Goal: Check status: Check status

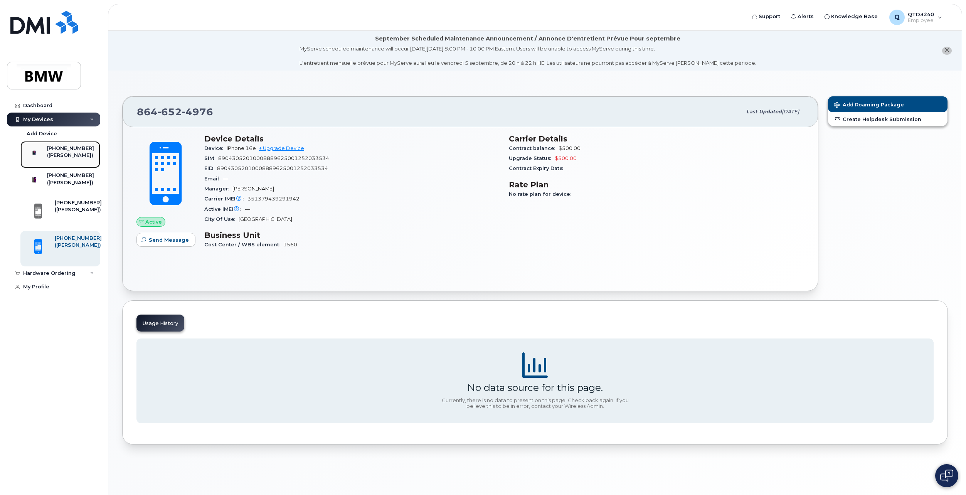
click at [71, 153] on div "([PERSON_NAME])" at bounding box center [70, 155] width 47 height 7
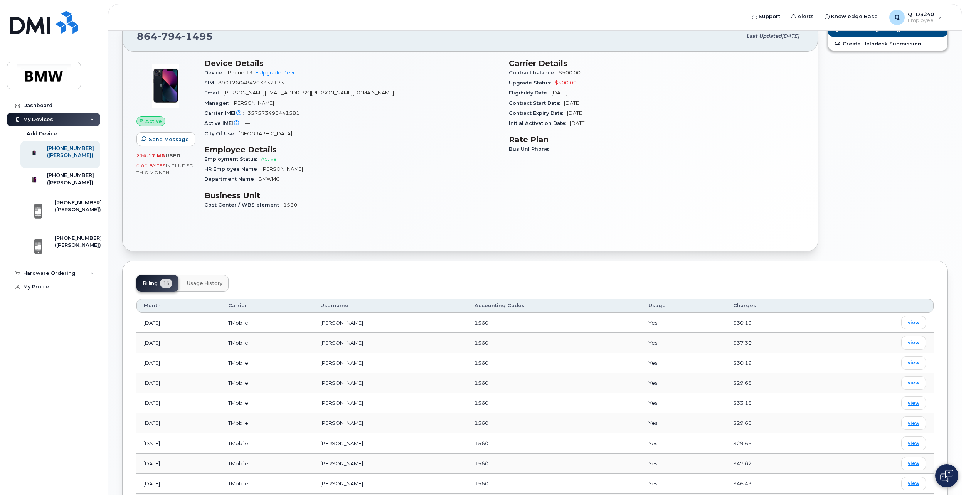
scroll to position [36, 0]
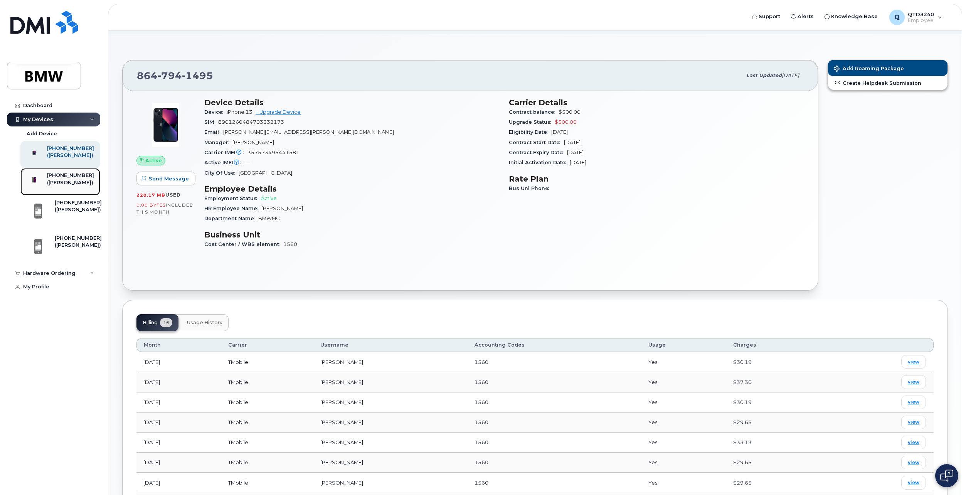
click at [69, 186] on div "([PERSON_NAME])" at bounding box center [70, 182] width 47 height 7
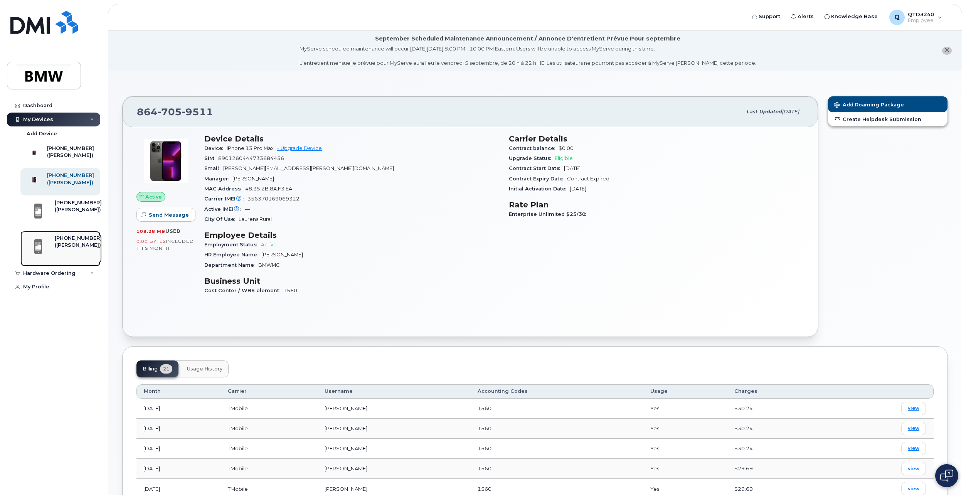
click at [84, 249] on div "([PERSON_NAME])" at bounding box center [78, 245] width 47 height 7
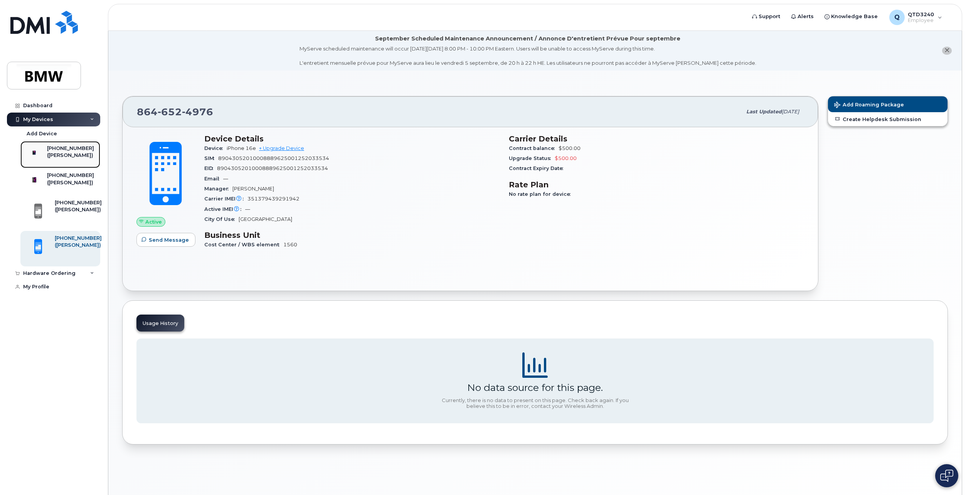
click at [69, 158] on div "([PERSON_NAME])" at bounding box center [70, 155] width 47 height 7
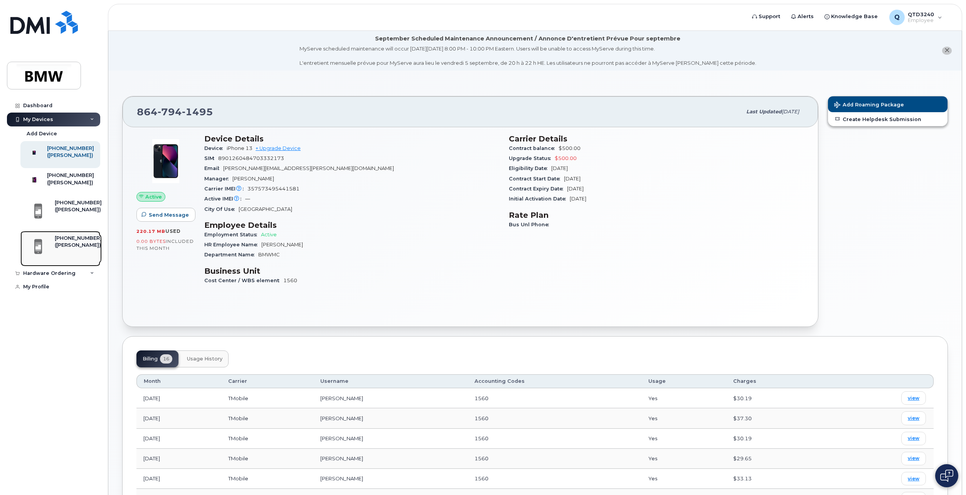
click at [71, 249] on div "([PERSON_NAME])" at bounding box center [78, 245] width 47 height 7
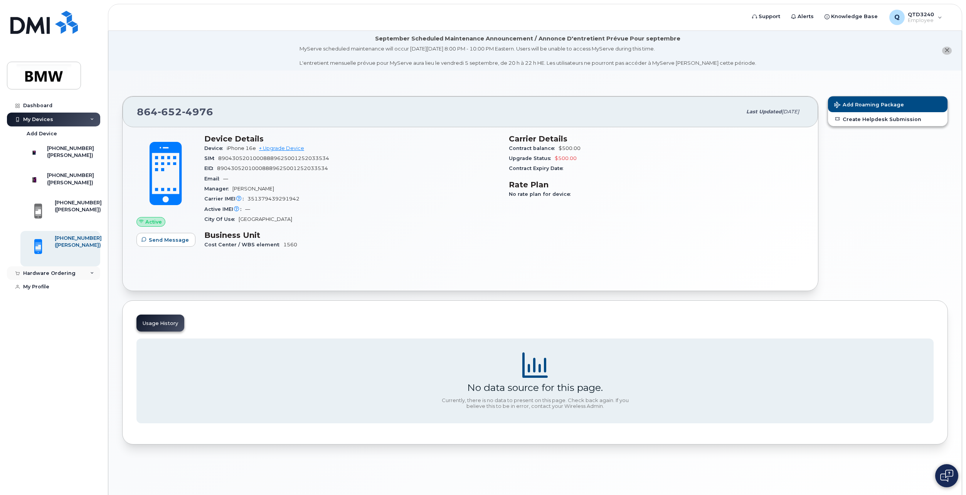
click at [92, 275] on icon at bounding box center [92, 273] width 4 height 4
click at [42, 291] on div "My Orders" at bounding box center [41, 287] width 28 height 7
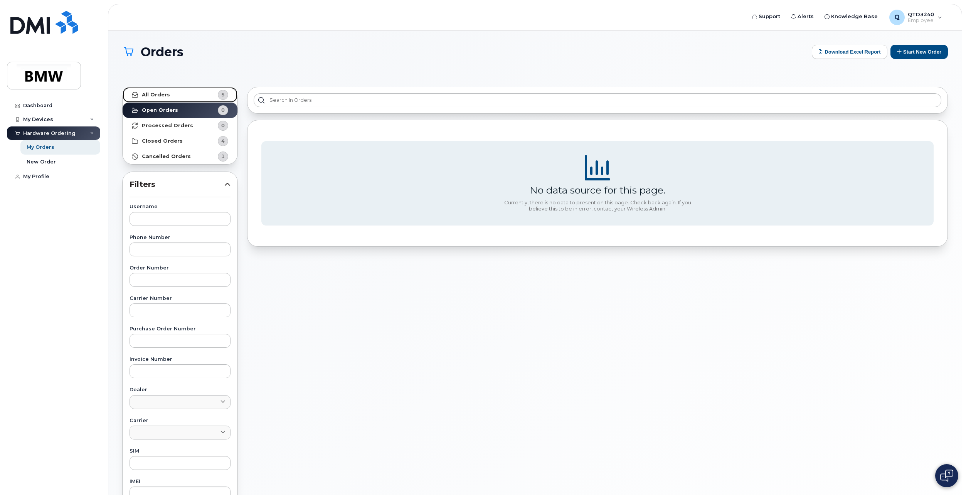
click at [152, 93] on strong "All Orders" at bounding box center [156, 95] width 28 height 6
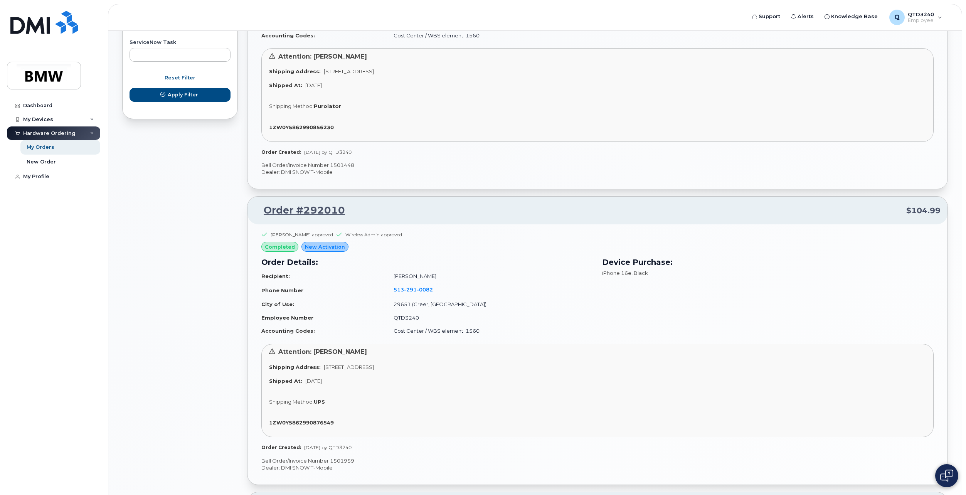
scroll to position [501, 0]
